Goal: Information Seeking & Learning: Learn about a topic

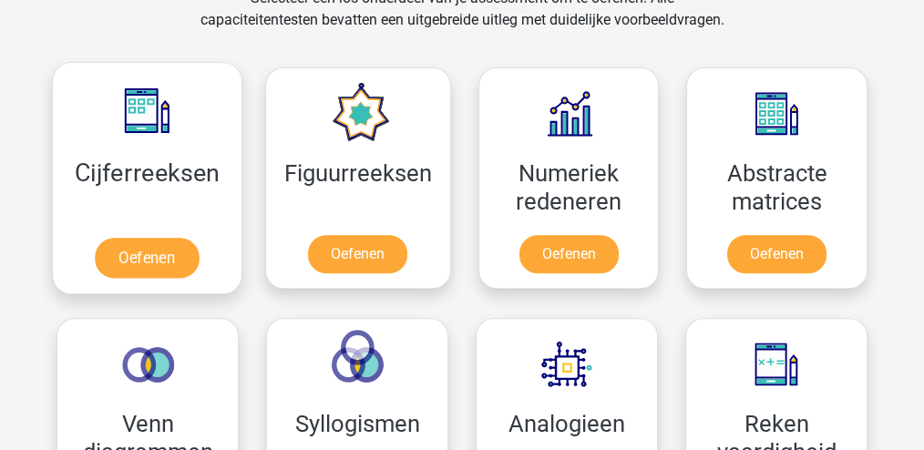
scroll to position [789, 0]
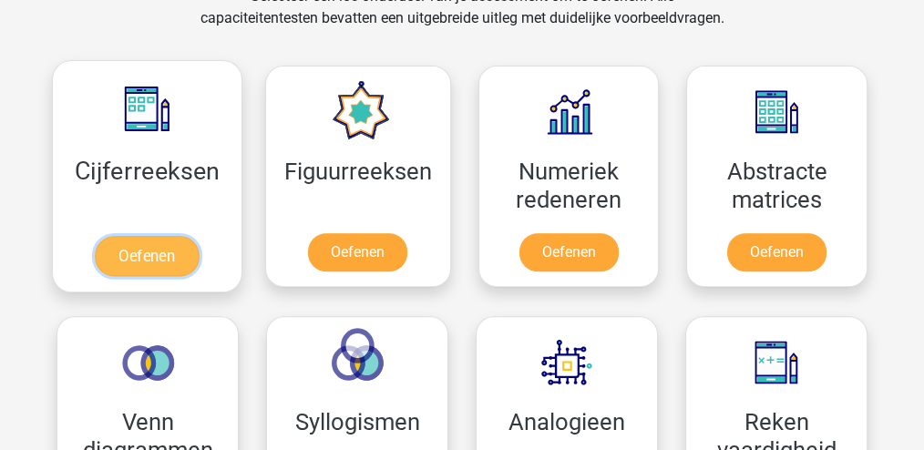
click at [167, 248] on link "Oefenen" at bounding box center [147, 256] width 104 height 40
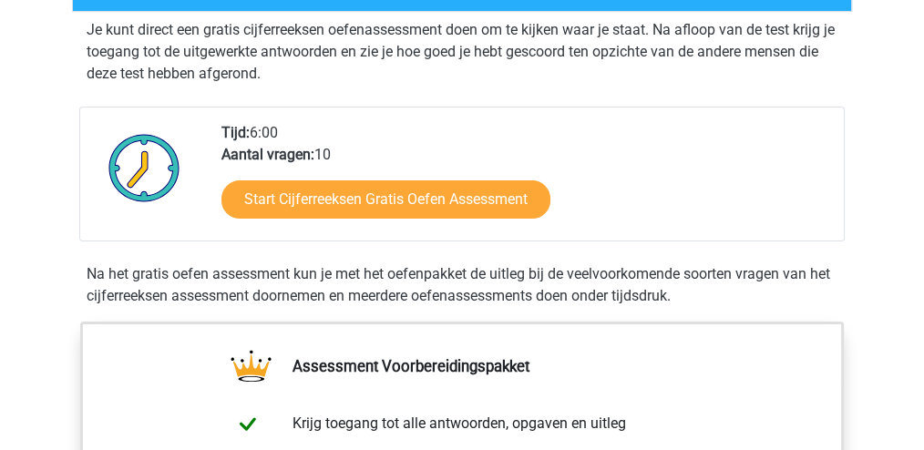
scroll to position [365, 0]
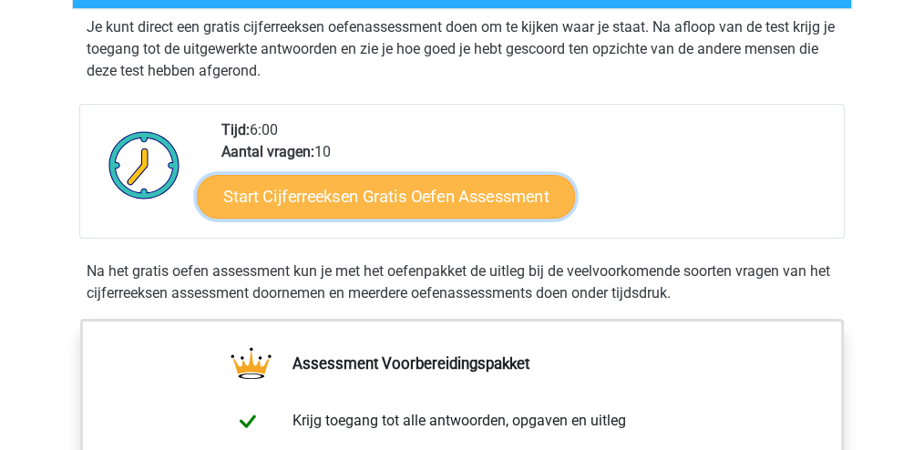
click at [359, 218] on link "Start Cijferreeksen Gratis Oefen Assessment" at bounding box center [386, 196] width 378 height 44
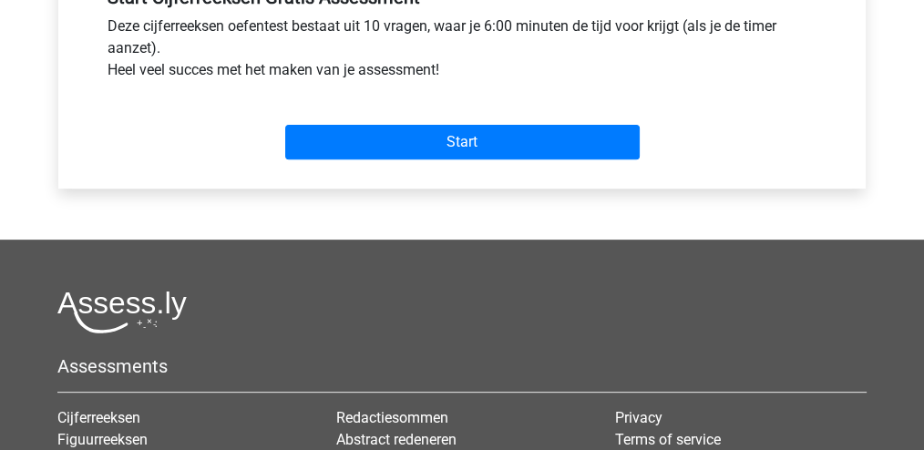
scroll to position [729, 0]
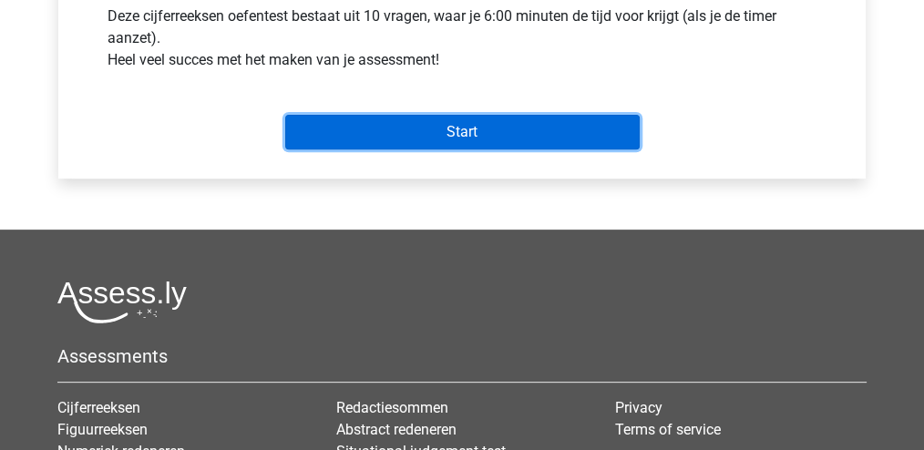
click at [430, 134] on input "Start" at bounding box center [462, 132] width 355 height 35
drag, startPoint x: 430, startPoint y: 134, endPoint x: 430, endPoint y: 144, distance: 10.0
click at [430, 134] on input "Start" at bounding box center [462, 132] width 355 height 35
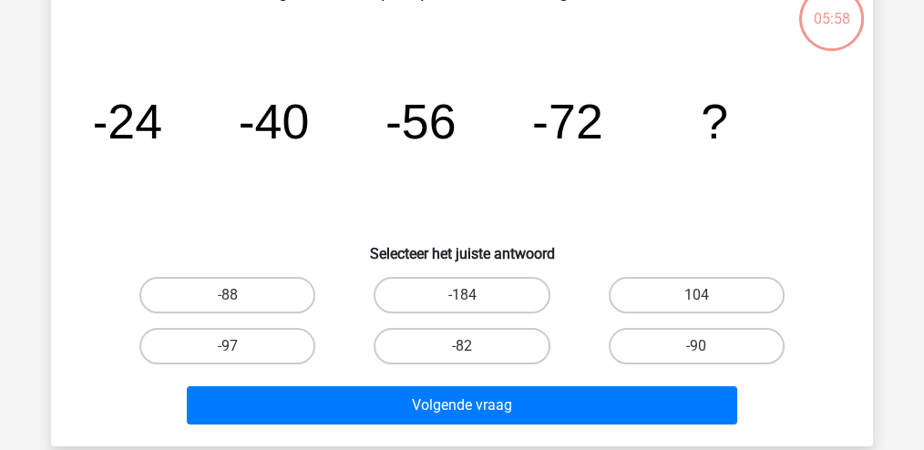
scroll to position [60, 0]
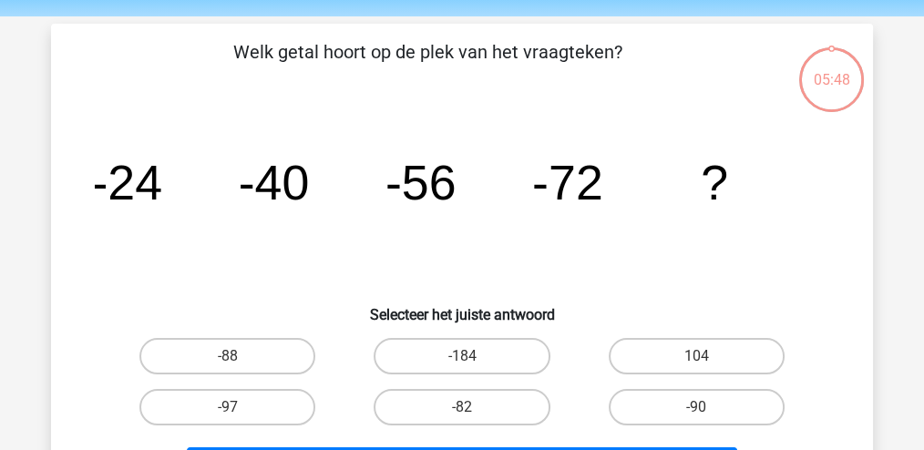
click at [229, 358] on input "-88" at bounding box center [234, 362] width 12 height 12
radio input "true"
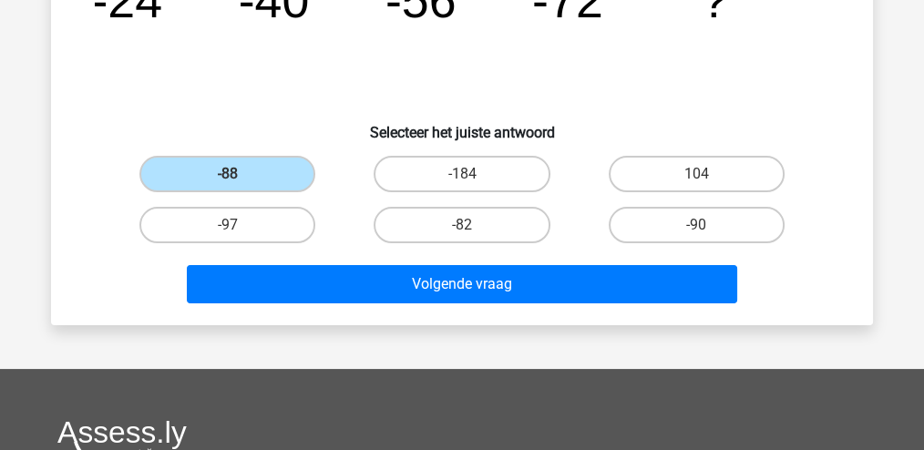
scroll to position [242, 0]
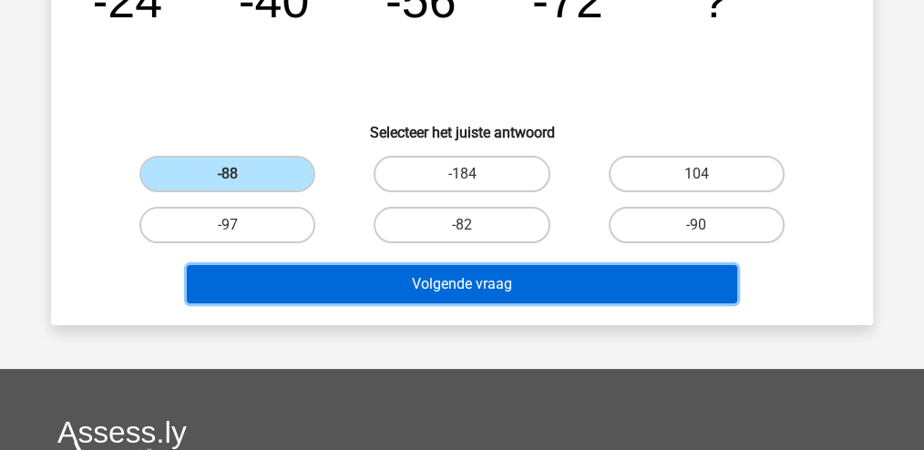
click at [348, 291] on button "Volgende vraag" at bounding box center [462, 284] width 551 height 38
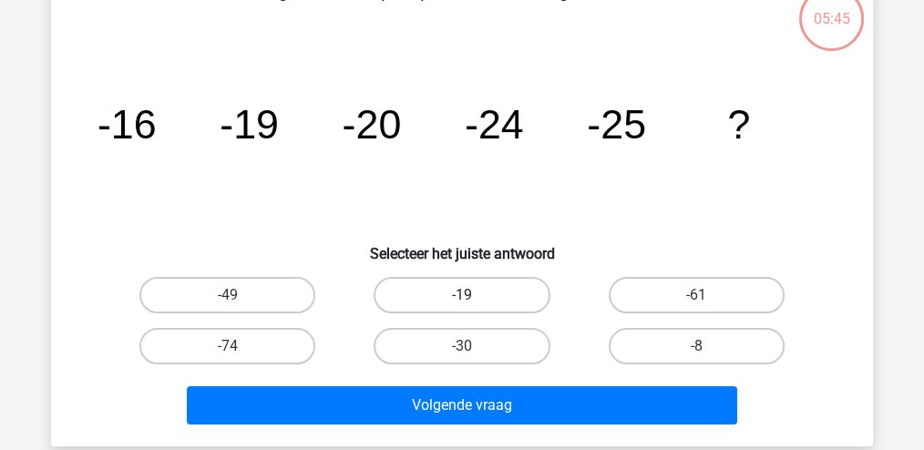
scroll to position [84, 0]
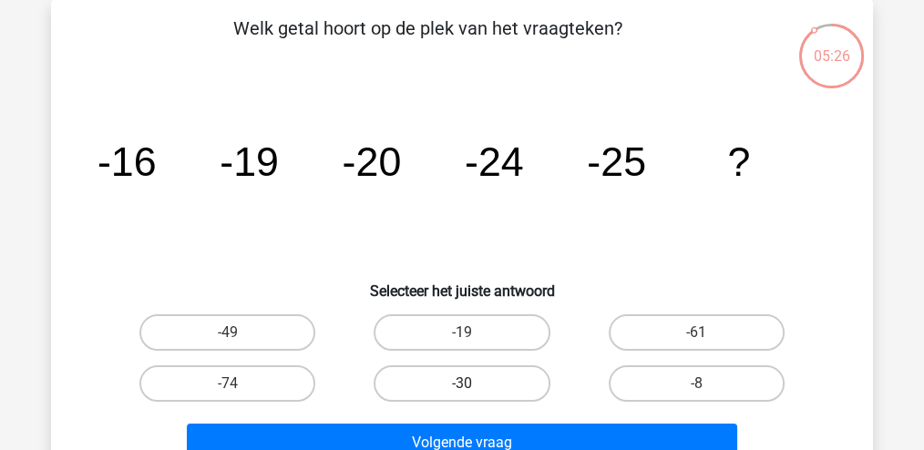
click at [475, 386] on label "-30" at bounding box center [462, 384] width 176 height 36
click at [474, 386] on input "-30" at bounding box center [468, 390] width 12 height 12
radio input "true"
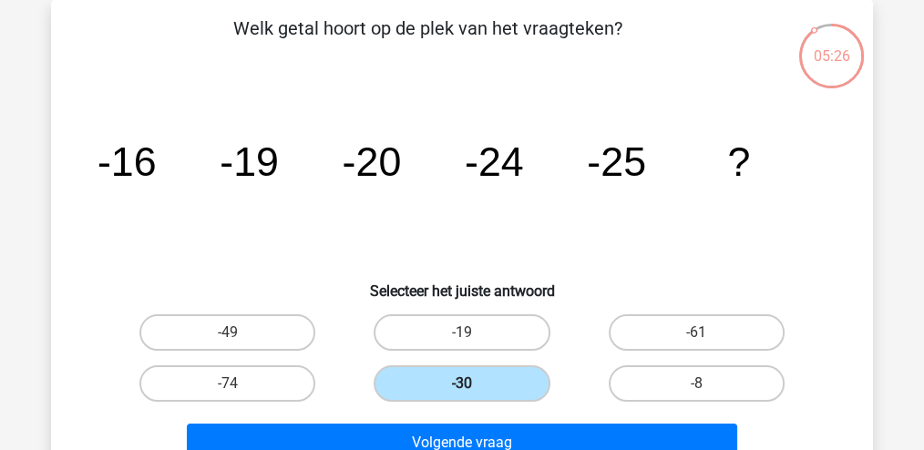
click at [475, 386] on label "-30" at bounding box center [462, 384] width 176 height 36
click at [474, 386] on input "-30" at bounding box center [468, 390] width 12 height 12
click at [475, 386] on label "-30" at bounding box center [462, 384] width 176 height 36
click at [474, 386] on input "-30" at bounding box center [468, 390] width 12 height 12
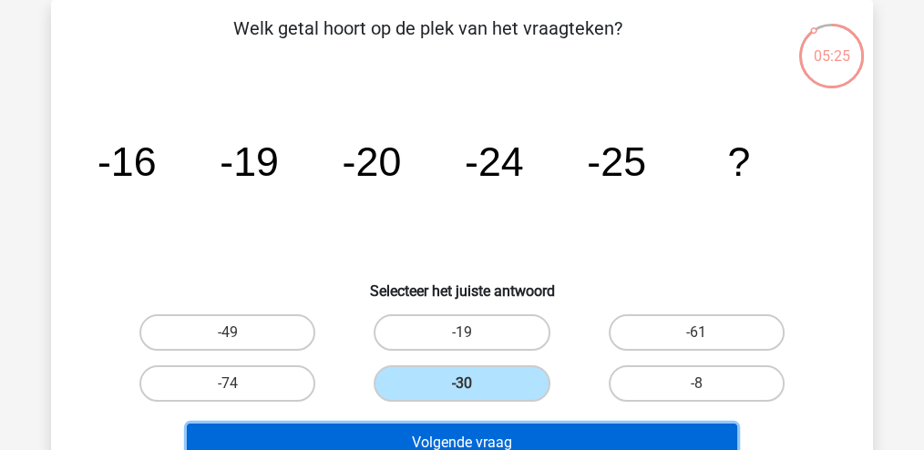
click at [489, 434] on button "Volgende vraag" at bounding box center [462, 443] width 551 height 38
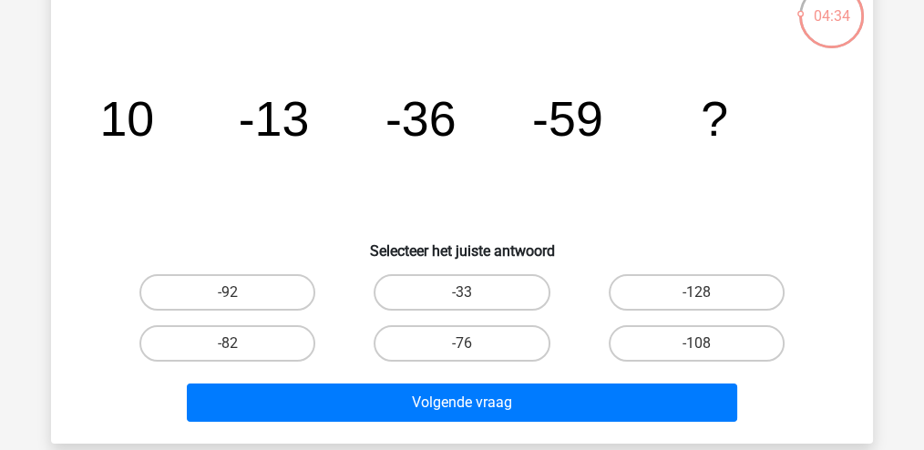
scroll to position [144, 0]
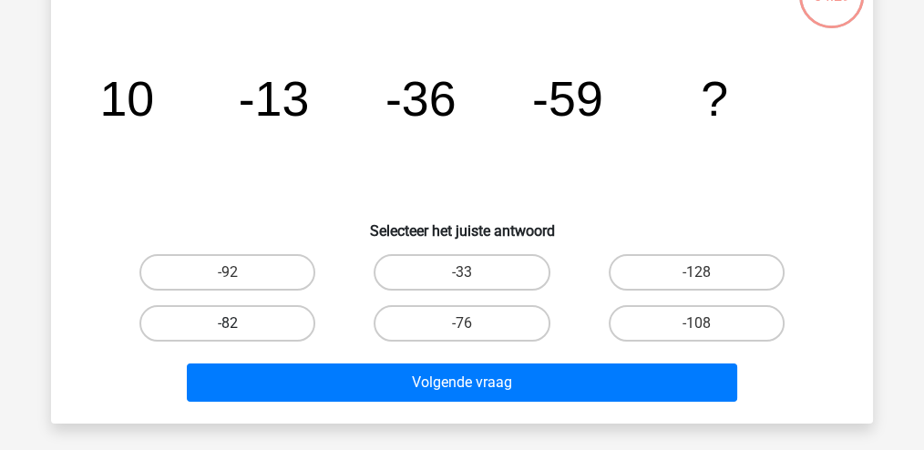
click at [297, 320] on label "-82" at bounding box center [227, 323] width 176 height 36
click at [240, 324] on input "-82" at bounding box center [234, 330] width 12 height 12
radio input "true"
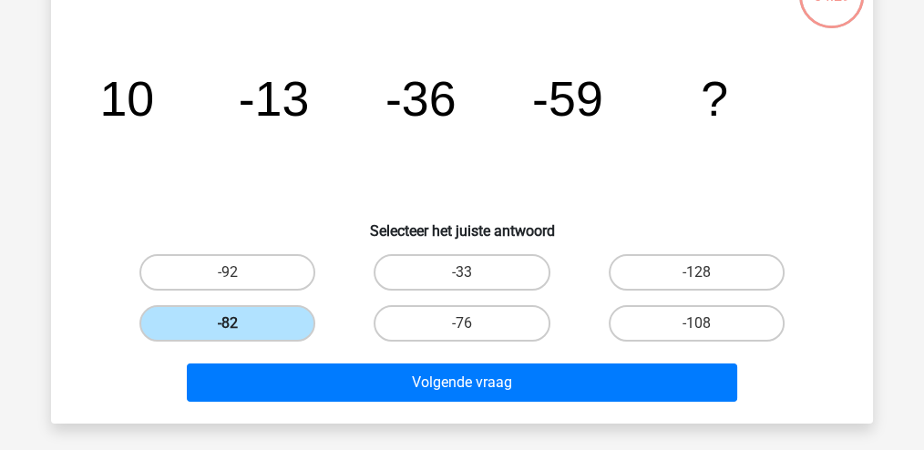
click at [297, 320] on label "-82" at bounding box center [227, 323] width 176 height 36
click at [240, 324] on input "-82" at bounding box center [234, 330] width 12 height 12
click at [297, 320] on label "-82" at bounding box center [227, 323] width 176 height 36
click at [240, 324] on input "-82" at bounding box center [234, 330] width 12 height 12
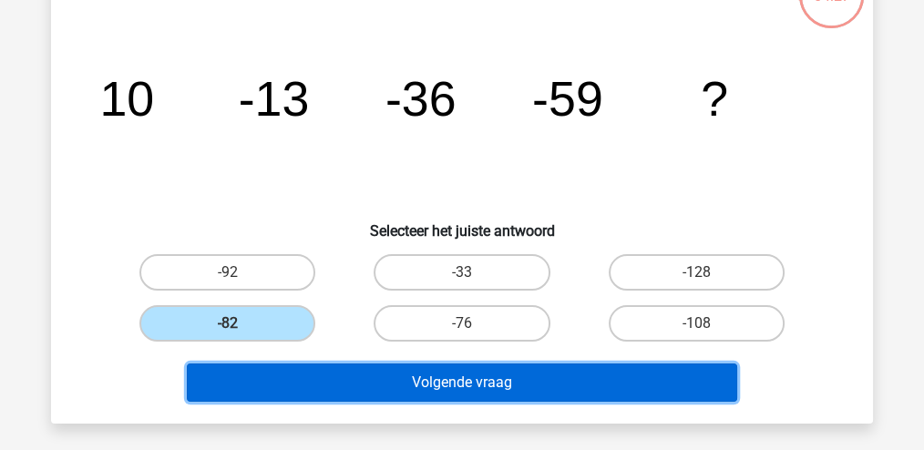
click at [400, 375] on button "Volgende vraag" at bounding box center [462, 383] width 551 height 38
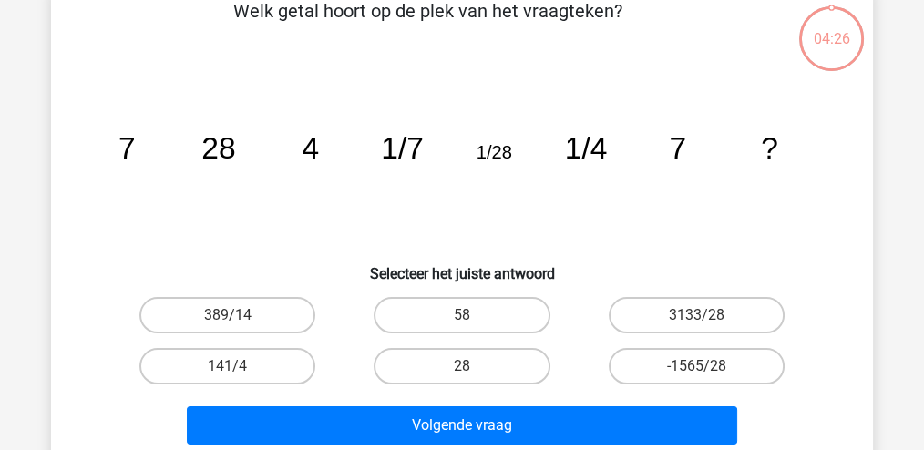
scroll to position [84, 0]
